Goal: Information Seeking & Learning: Learn about a topic

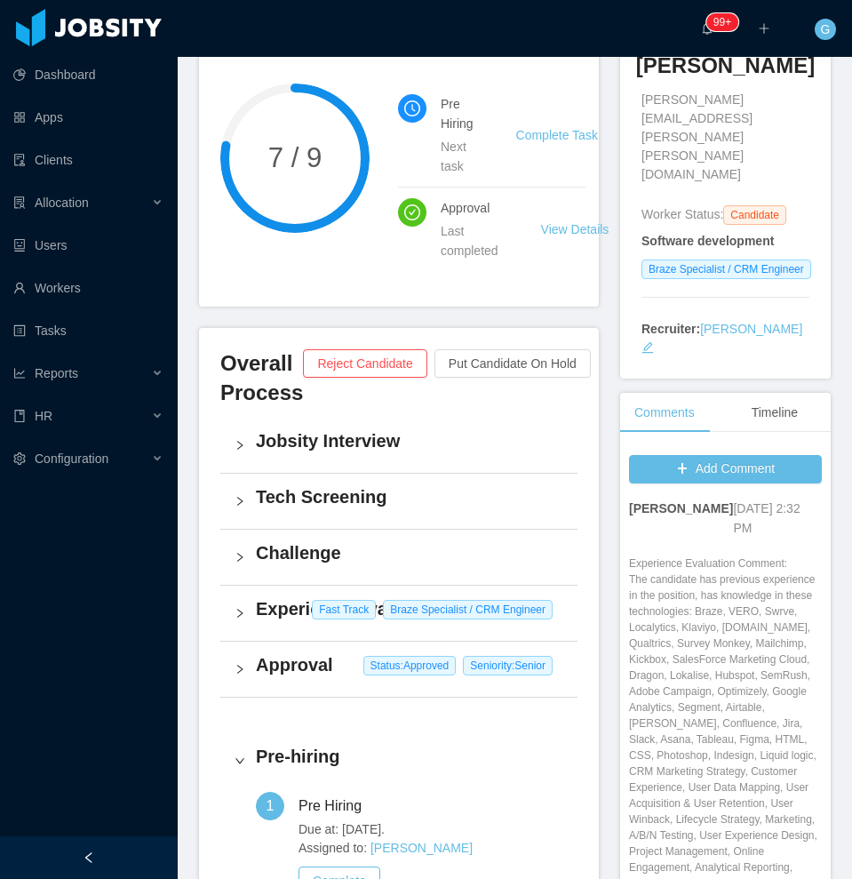
scroll to position [333, 0]
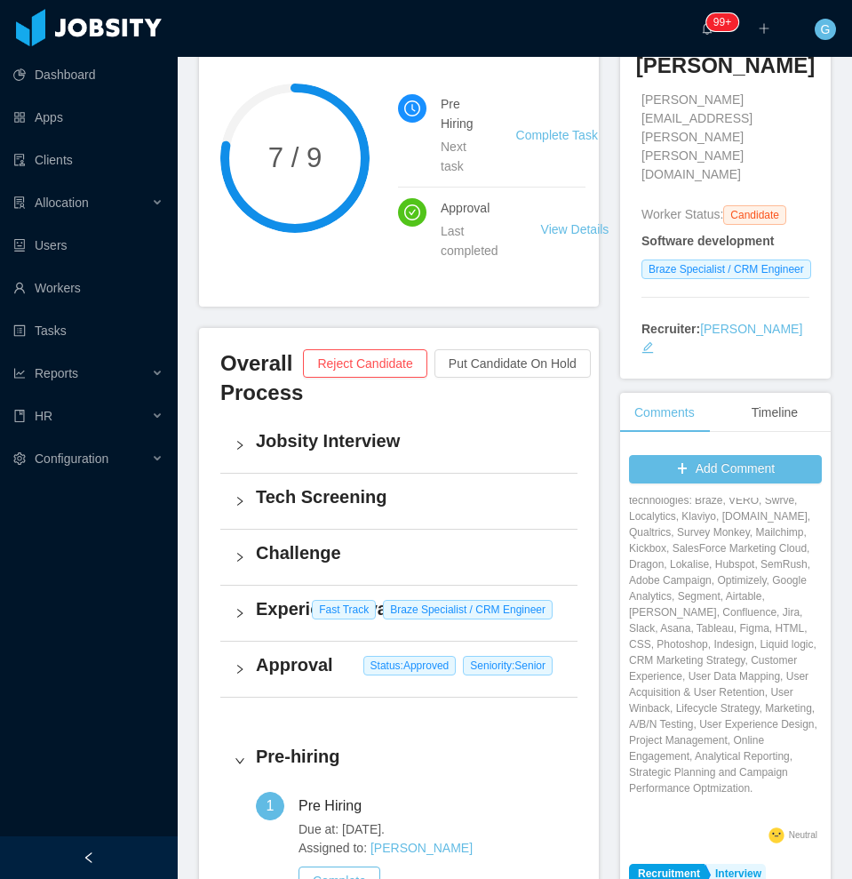
click at [305, 626] on div "Experience Evaluation Fast Track Braze Specialist / CRM Engineer" at bounding box center [398, 613] width 357 height 55
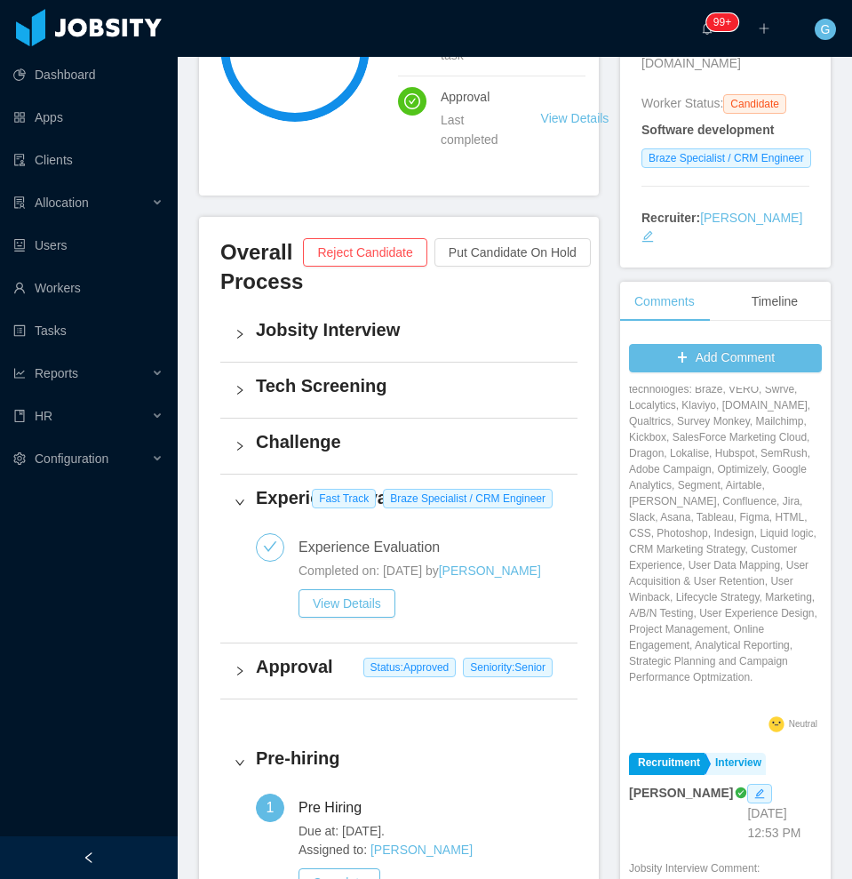
scroll to position [0, 0]
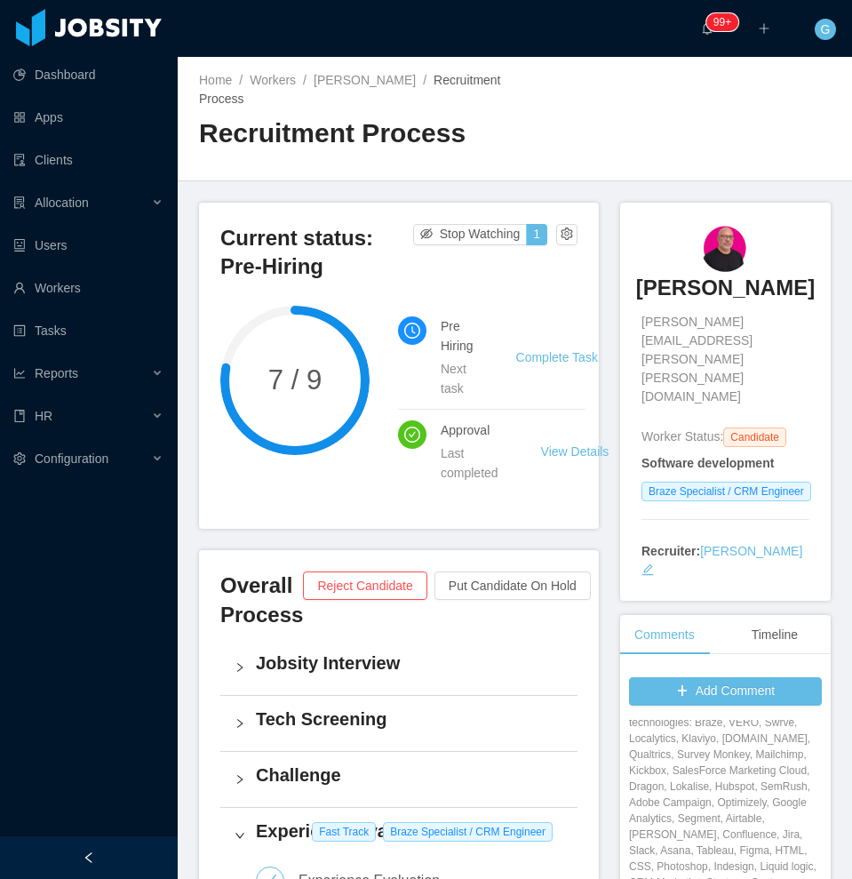
click at [706, 295] on h3 "Rogerio Moto" at bounding box center [725, 288] width 179 height 28
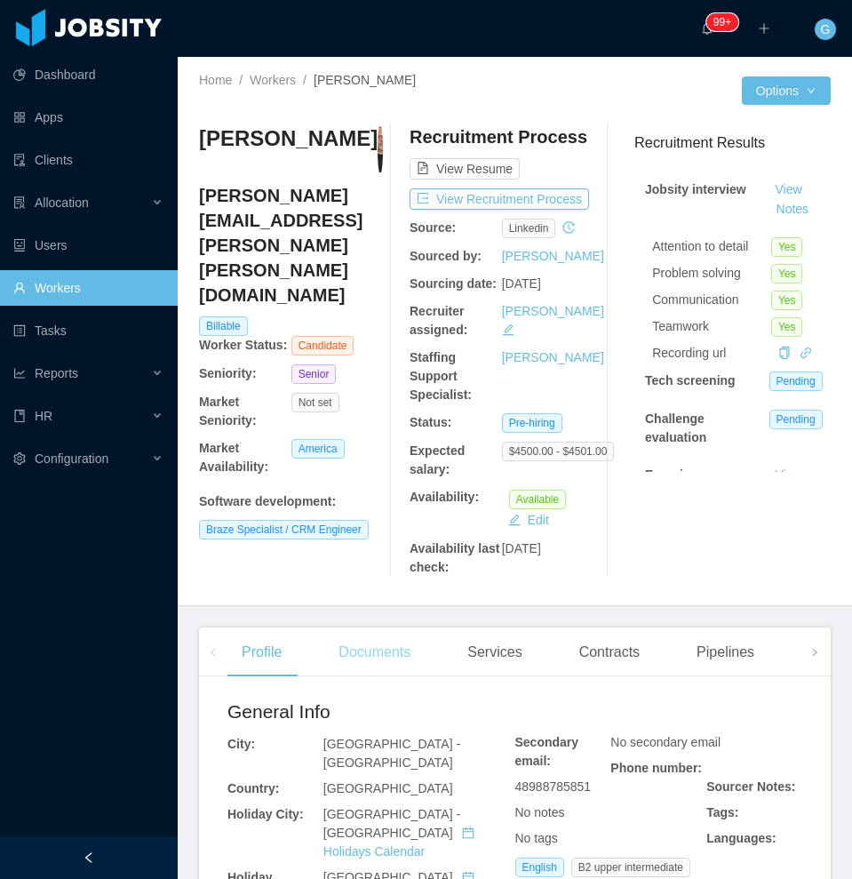
click at [348, 670] on div "Documents" at bounding box center [374, 652] width 100 height 50
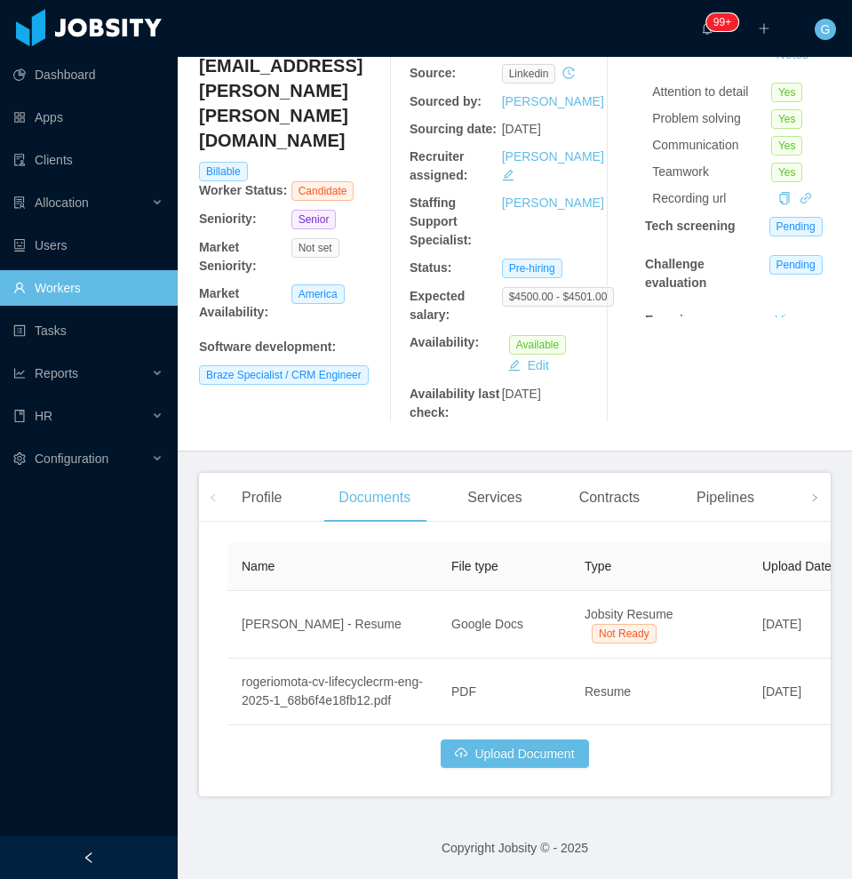
scroll to position [31, 0]
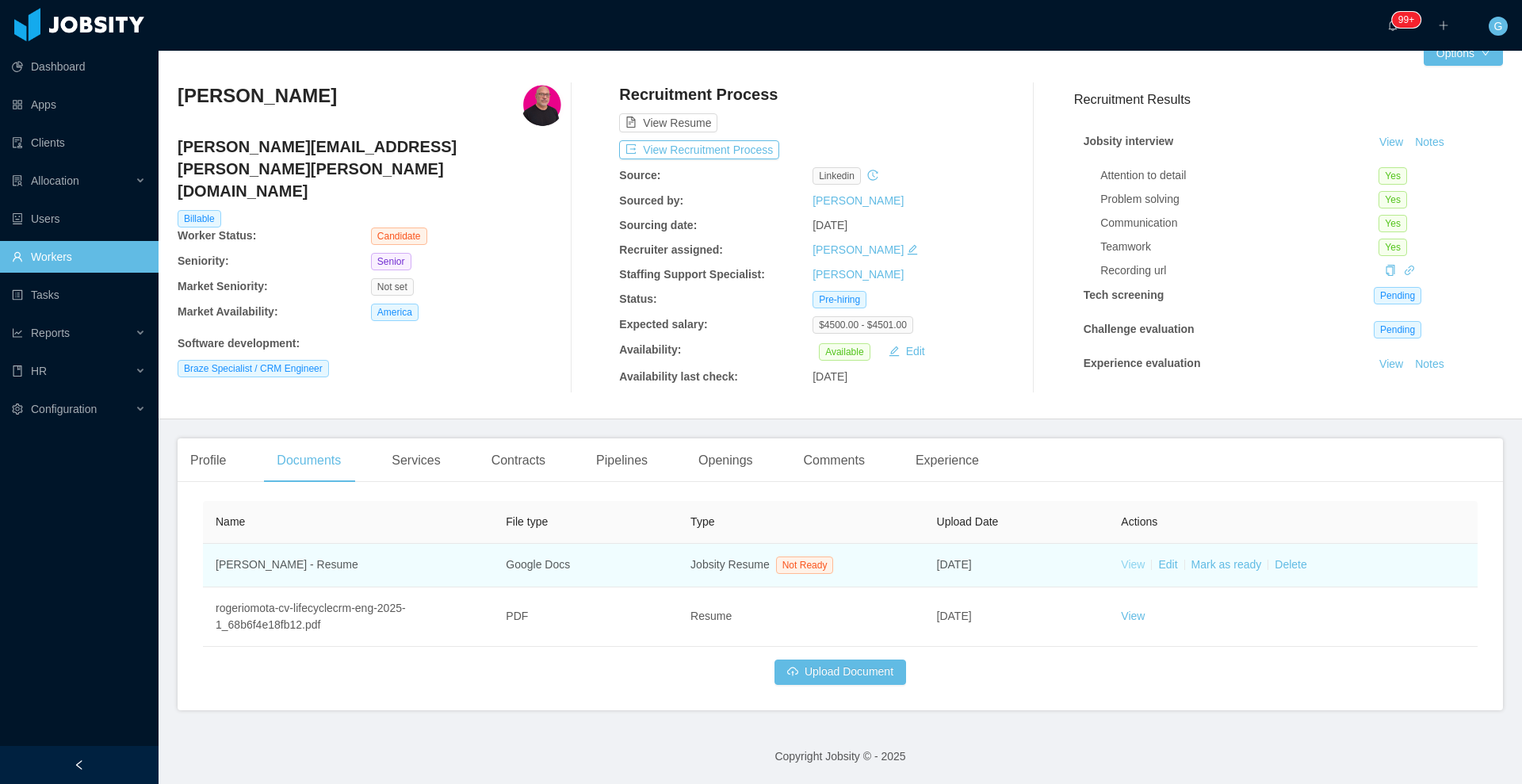
click at [759, 562] on link "View" at bounding box center [1132, 565] width 24 height 12
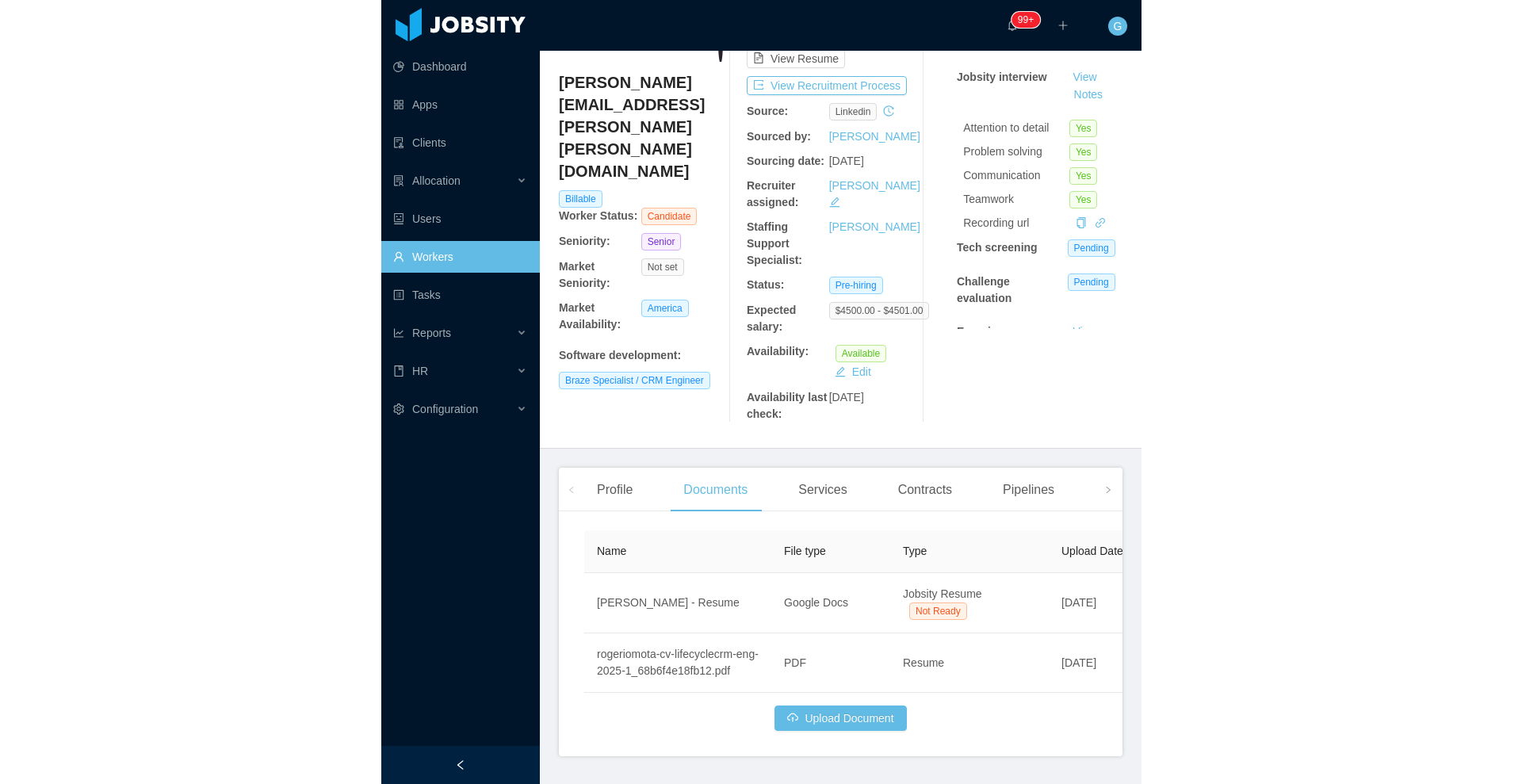
scroll to position [127, 0]
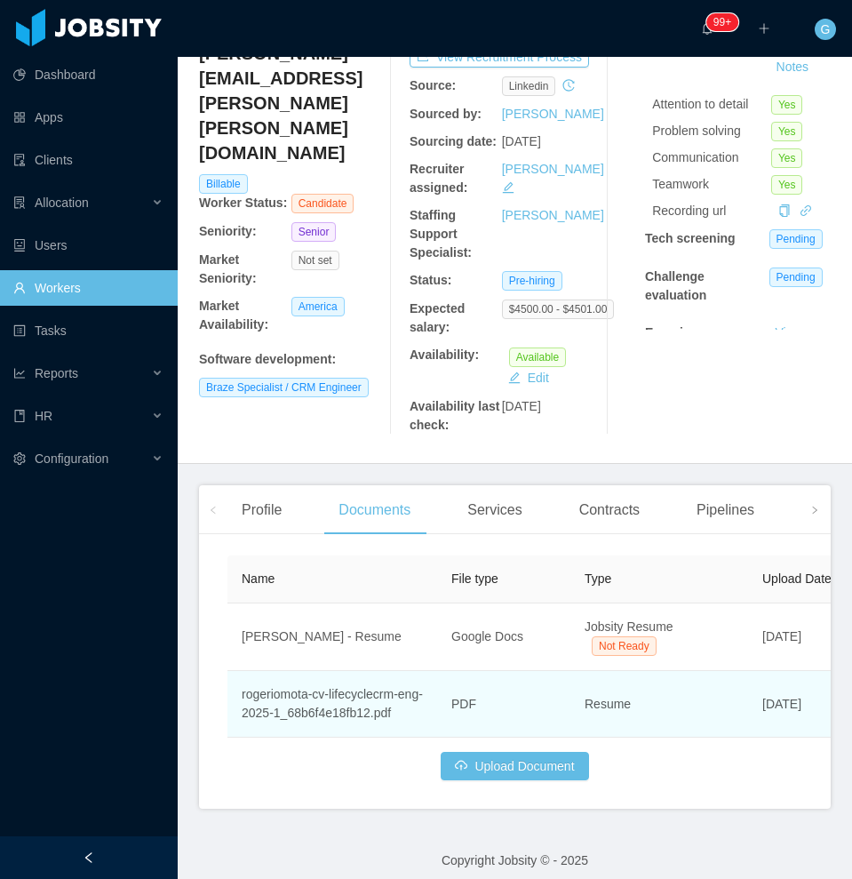
click at [366, 710] on td "rogeriomota-cv-lifecyclecrm-eng-2025-1_68b6f4e18fb12.pdf" at bounding box center [332, 704] width 210 height 67
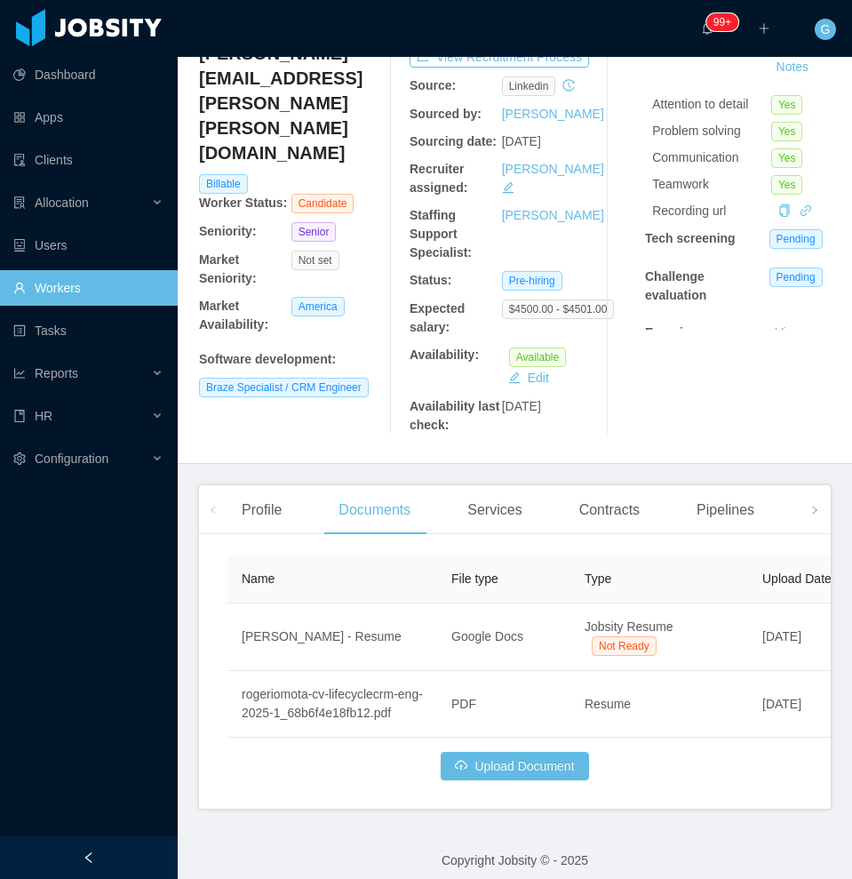
scroll to position [31, 0]
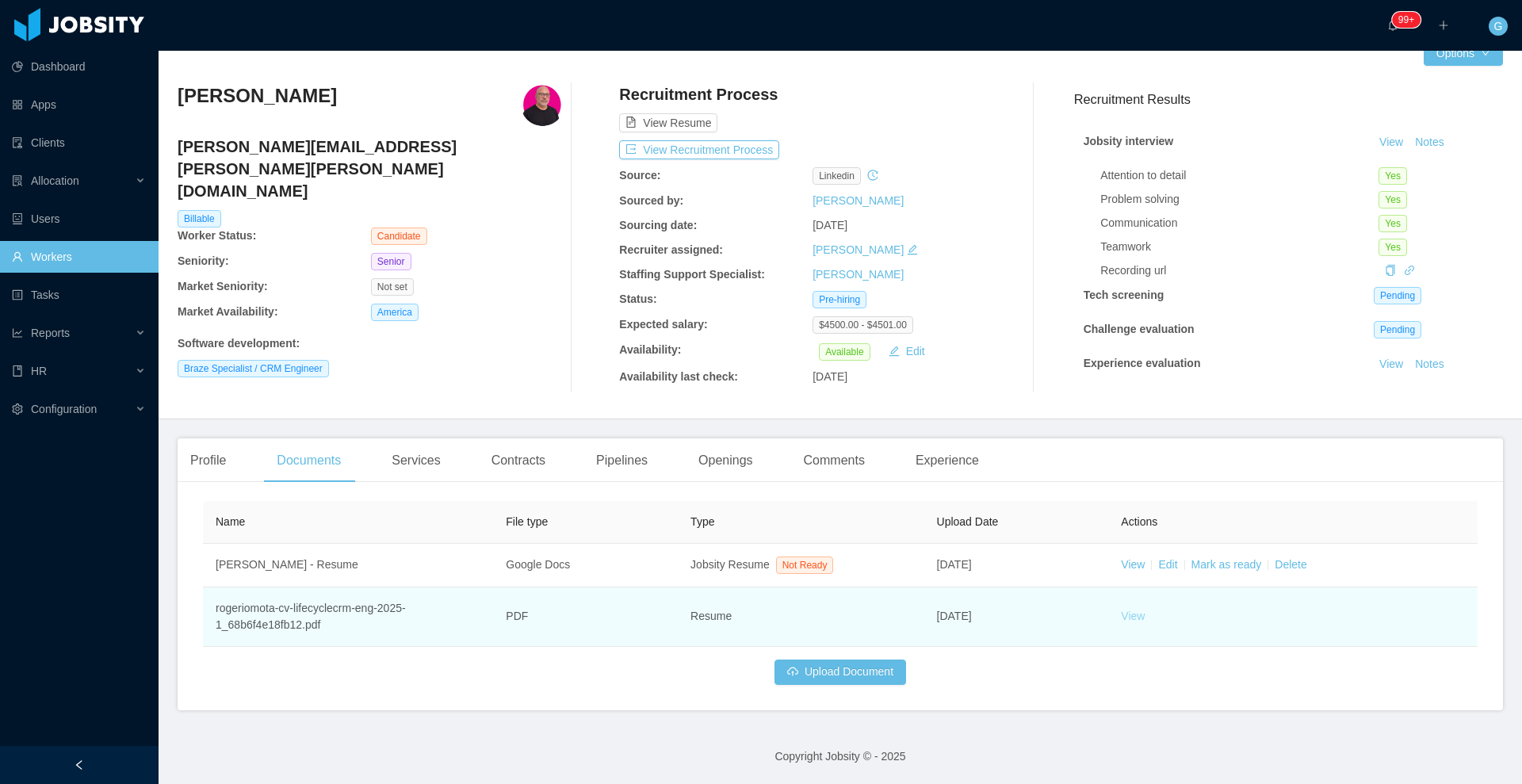
click at [759, 622] on link "View" at bounding box center [1132, 615] width 24 height 12
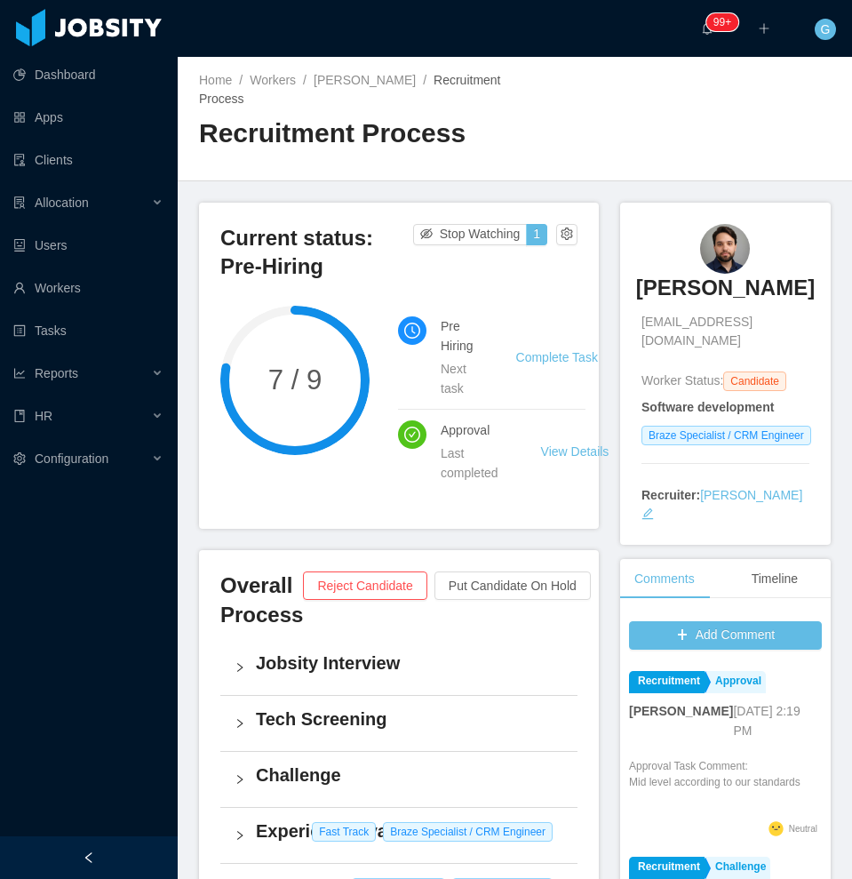
click at [664, 302] on h3 "[PERSON_NAME]" at bounding box center [725, 288] width 179 height 28
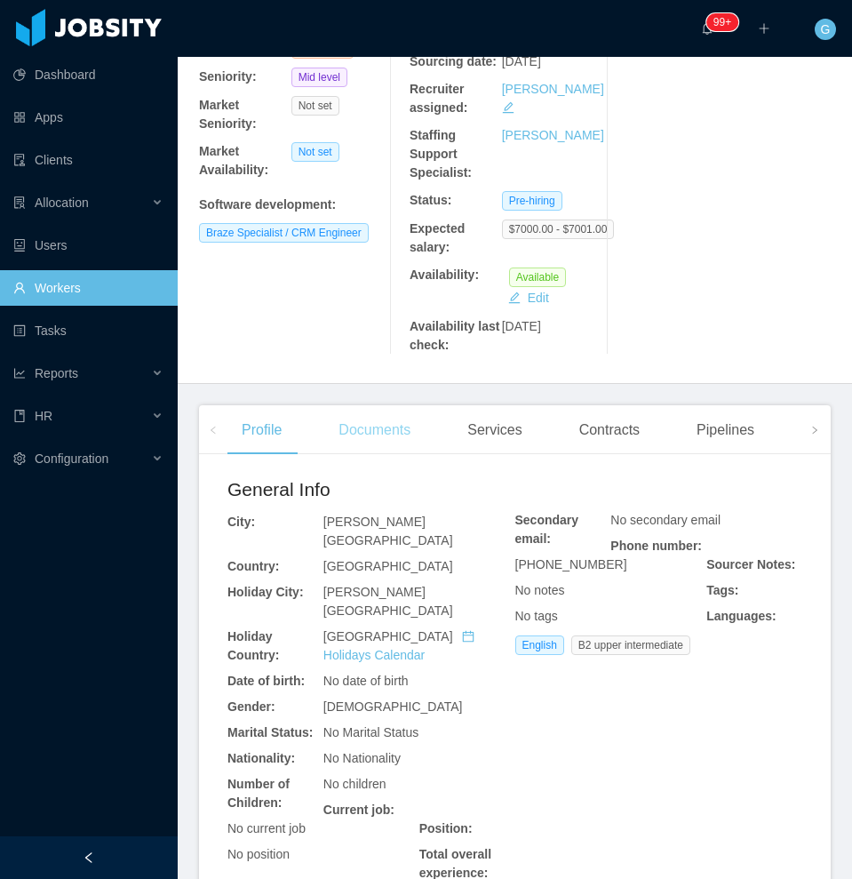
click at [355, 455] on div "Documents" at bounding box center [374, 430] width 100 height 50
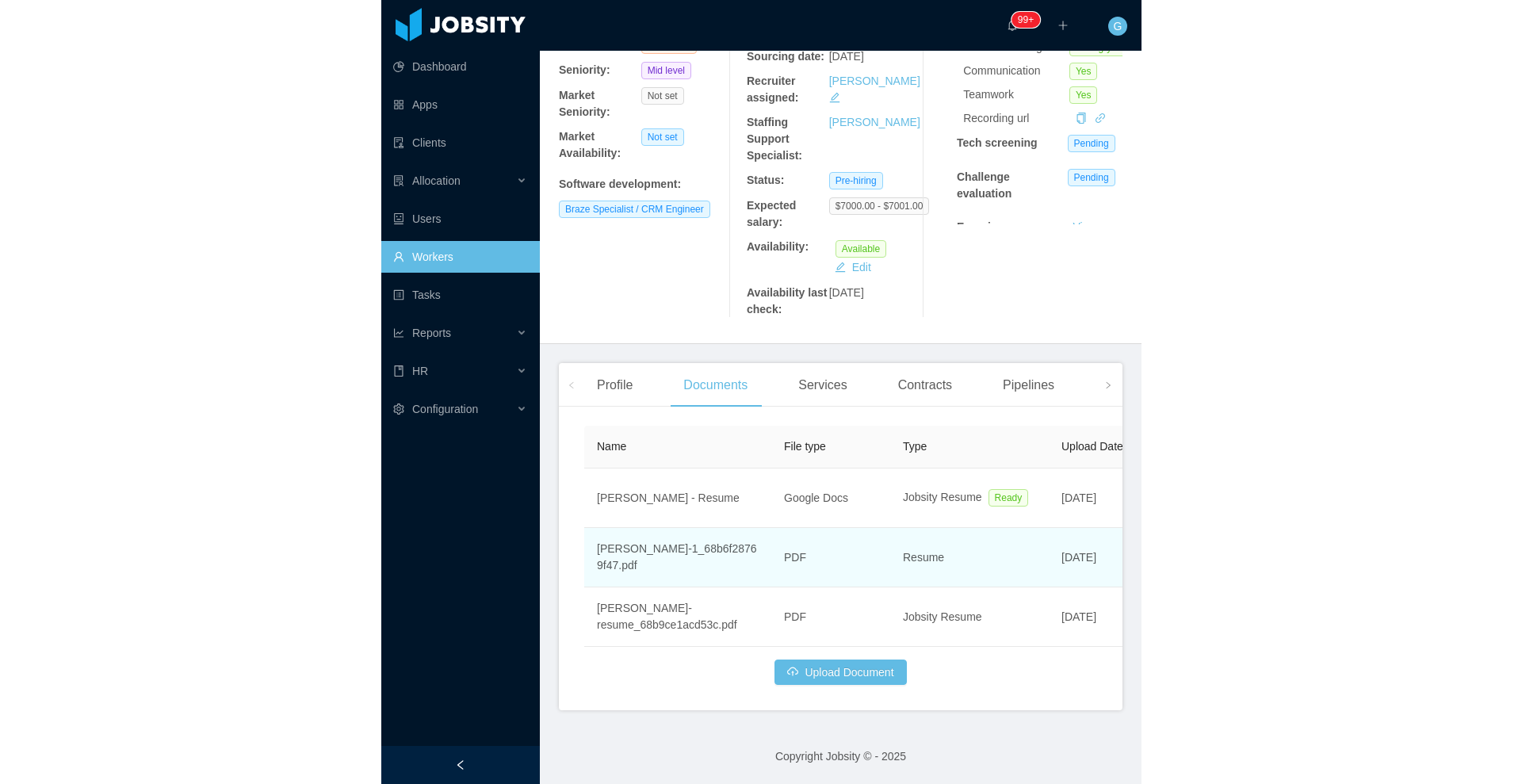
scroll to position [213, 0]
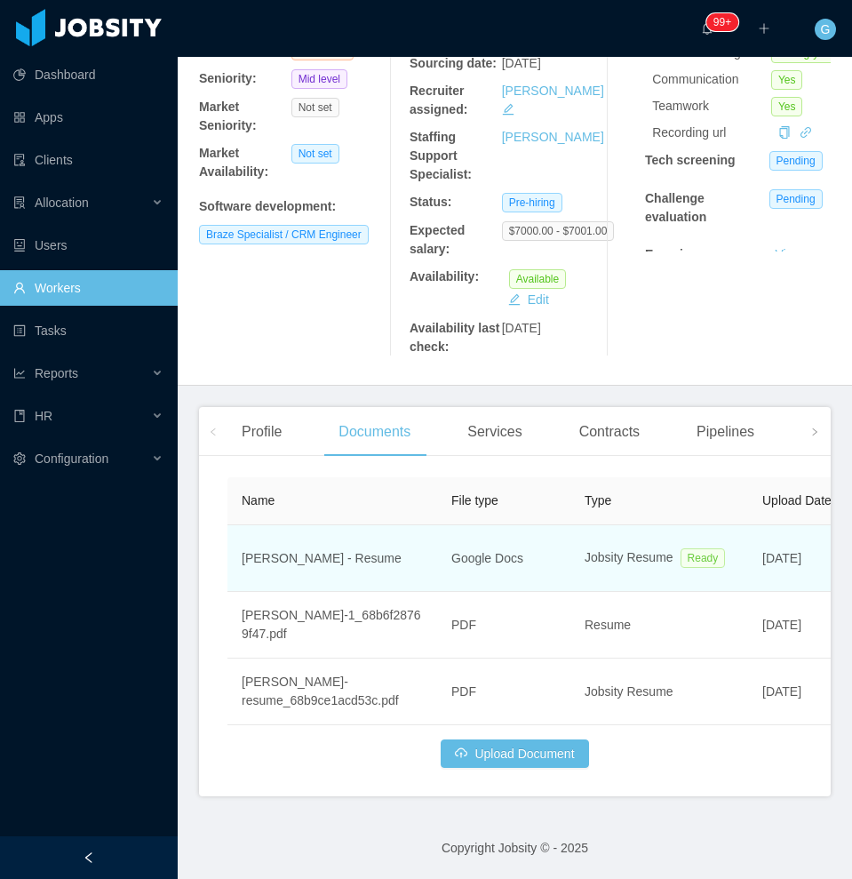
click at [681, 556] on span "Ready" at bounding box center [703, 558] width 45 height 20
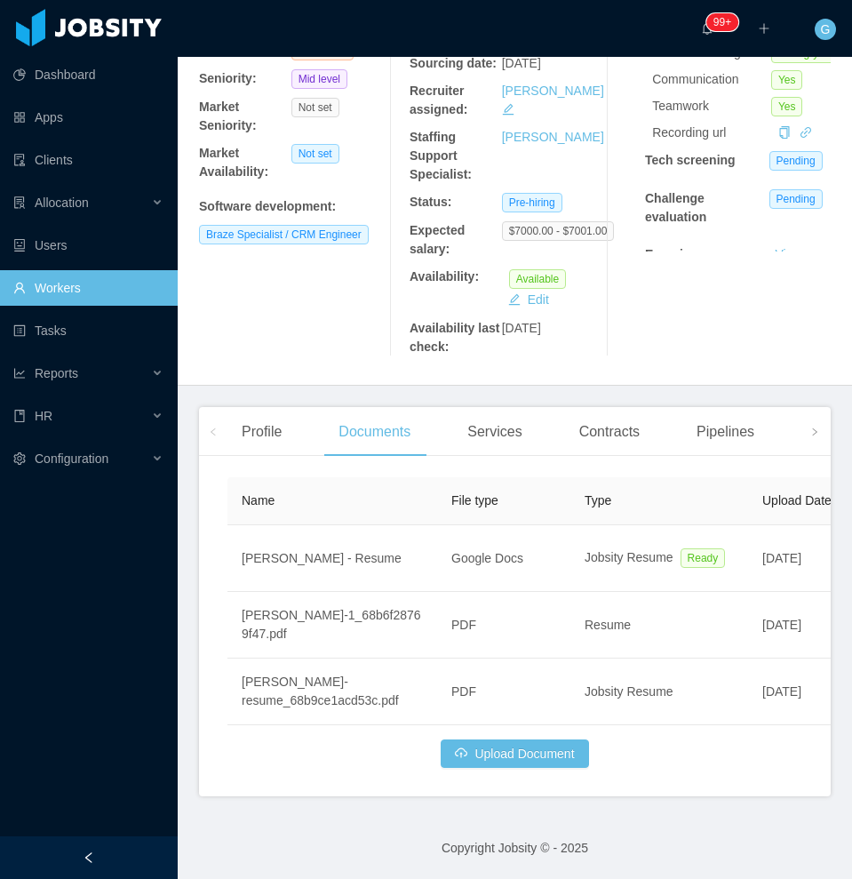
scroll to position [60, 0]
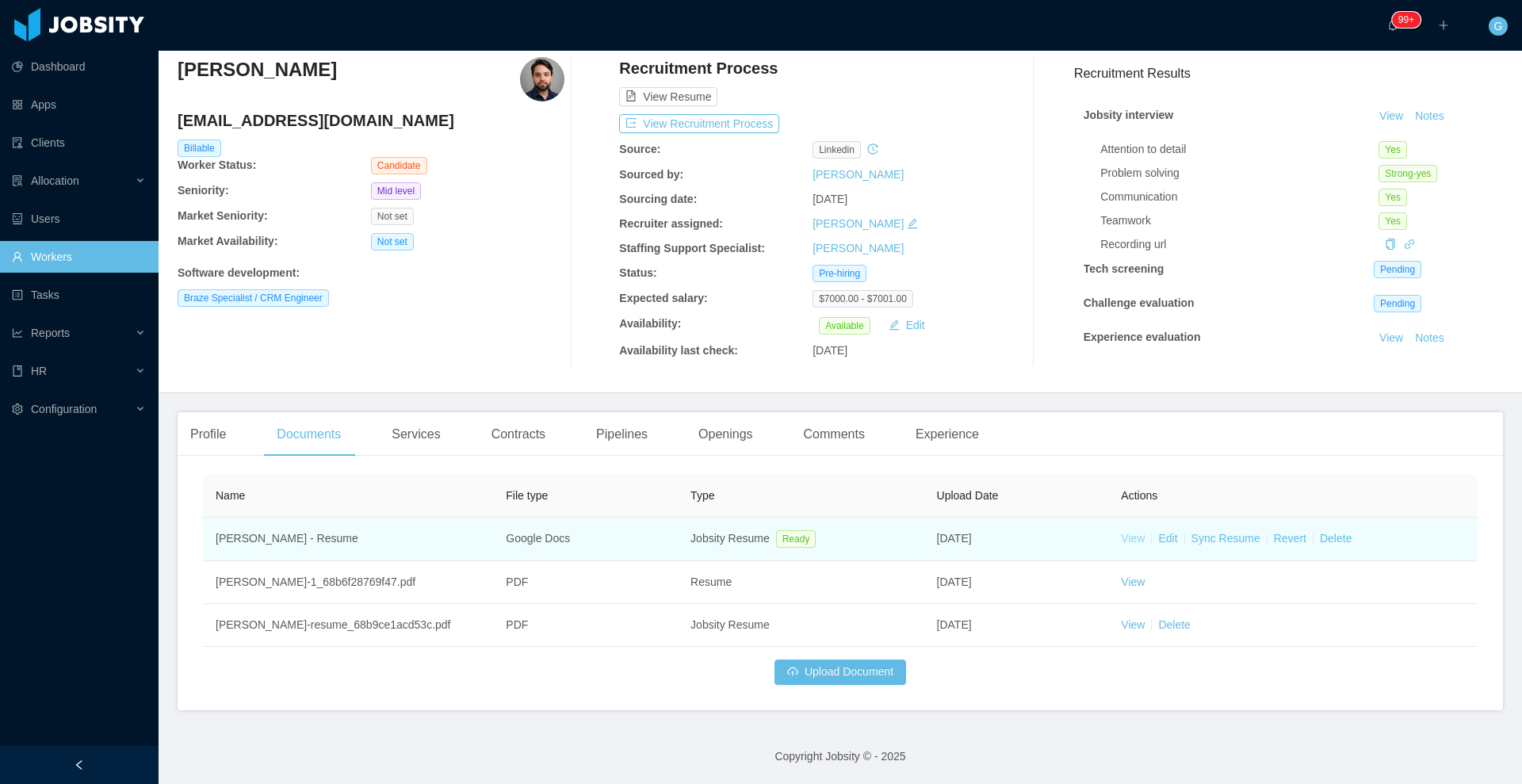
click at [759, 544] on link "View" at bounding box center [1132, 538] width 24 height 12
